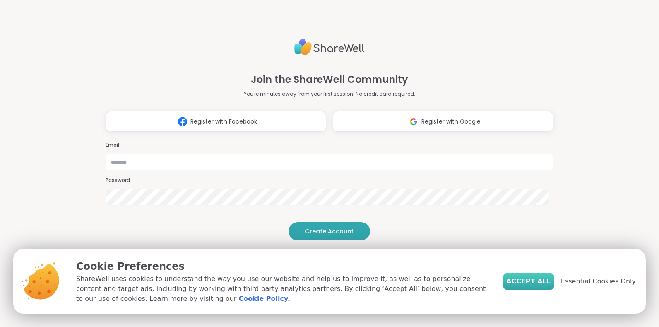
click at [523, 281] on span "Accept All" at bounding box center [528, 281] width 45 height 10
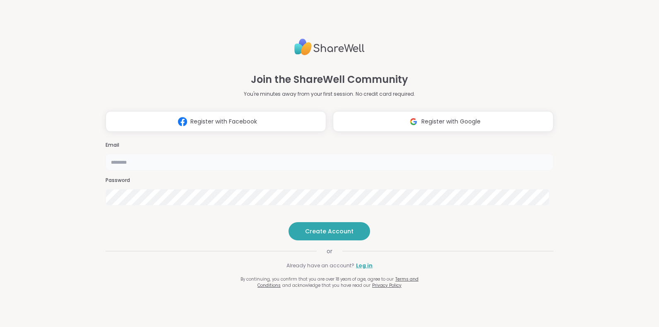
click at [348, 154] on input "email" at bounding box center [330, 162] width 448 height 17
type input "**********"
click at [324, 235] on span "Create Account" at bounding box center [329, 231] width 48 height 8
